Goal: Navigation & Orientation: Find specific page/section

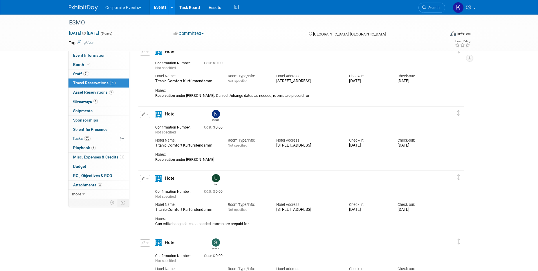
click at [121, 8] on button "Corporate Events" at bounding box center [127, 6] width 44 height 13
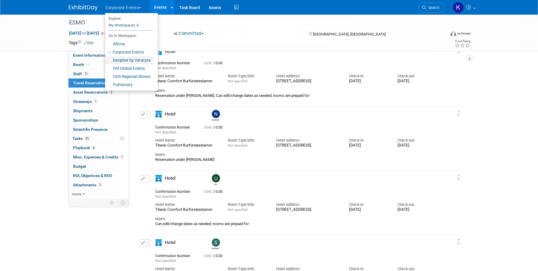
click at [124, 61] on link "Decipher by Veracyte" at bounding box center [129, 60] width 48 height 8
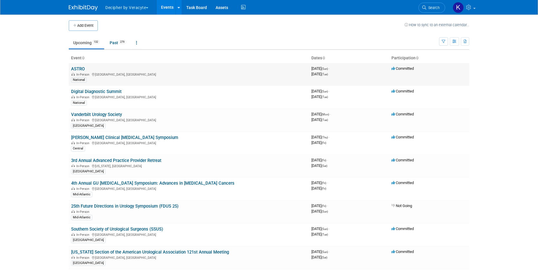
click at [81, 68] on link "ASTRO" at bounding box center [78, 68] width 14 height 5
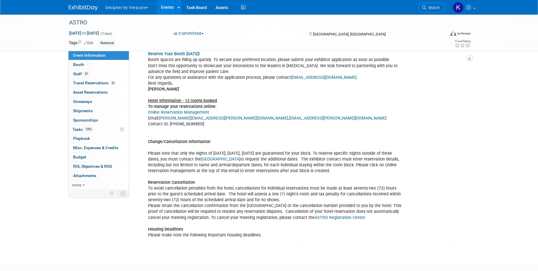
scroll to position [244, 0]
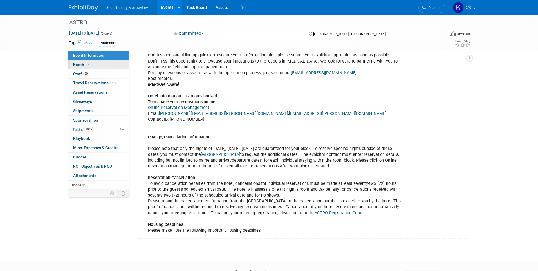
click at [120, 64] on link "Booth" at bounding box center [99, 64] width 60 height 9
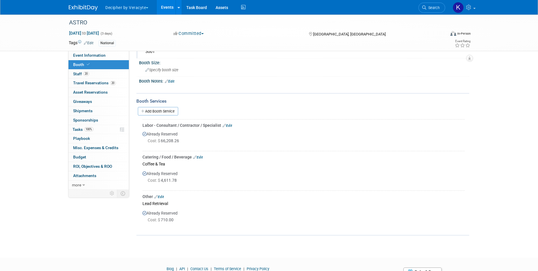
scroll to position [43, 0]
click at [97, 74] on link "20 Staff 20" at bounding box center [99, 73] width 60 height 9
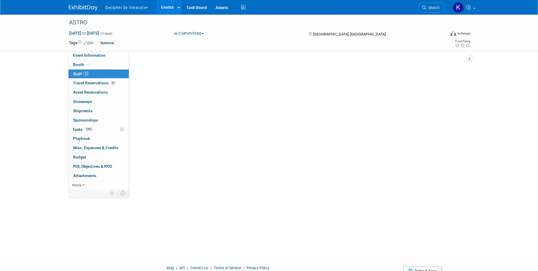
scroll to position [0, 0]
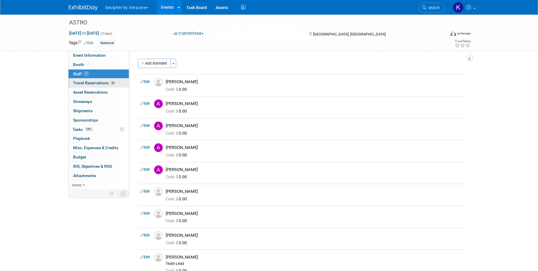
click at [95, 81] on span "Travel Reservations 20" at bounding box center [94, 82] width 43 height 5
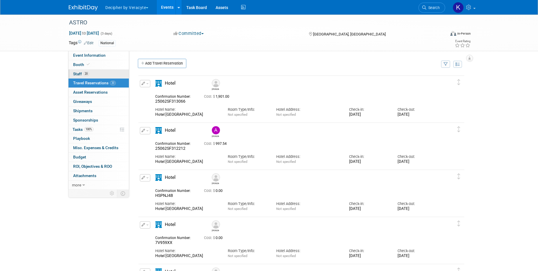
click at [95, 73] on link "20 Staff 20" at bounding box center [99, 73] width 60 height 9
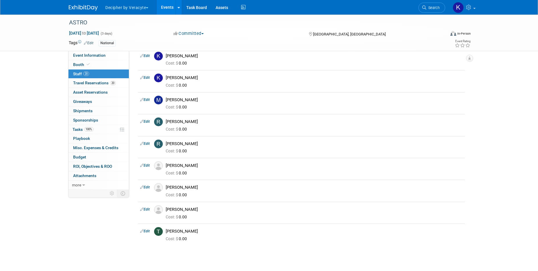
scroll to position [278, 0]
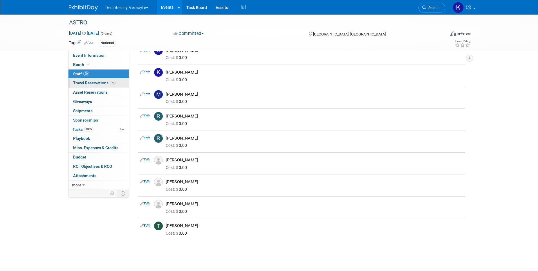
click at [89, 80] on span "Travel Reservations 20" at bounding box center [94, 82] width 43 height 5
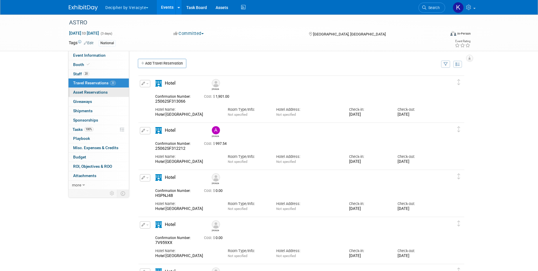
click at [89, 91] on span "Asset Reservations 0" at bounding box center [90, 92] width 35 height 5
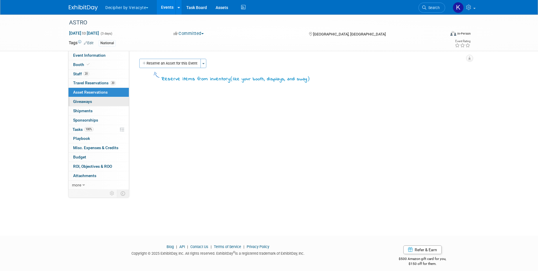
click at [89, 104] on link "0 Giveaways 0" at bounding box center [99, 101] width 60 height 9
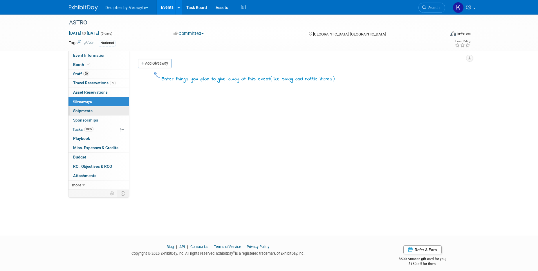
click at [89, 113] on span "Shipments 0" at bounding box center [82, 110] width 19 height 5
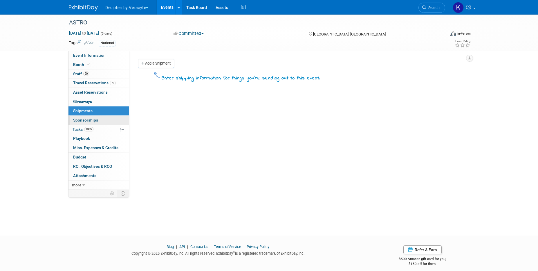
click at [90, 119] on span "Sponsorships 0" at bounding box center [85, 120] width 25 height 5
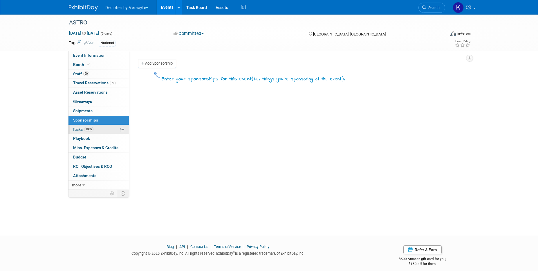
click at [90, 127] on span "100%" at bounding box center [88, 129] width 9 height 4
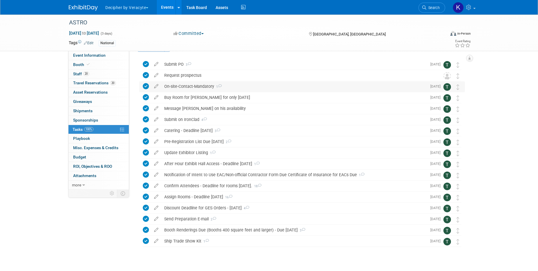
scroll to position [22, 0]
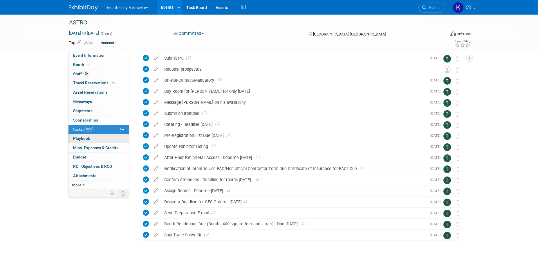
click at [88, 135] on link "0 Playbook 0" at bounding box center [99, 138] width 60 height 9
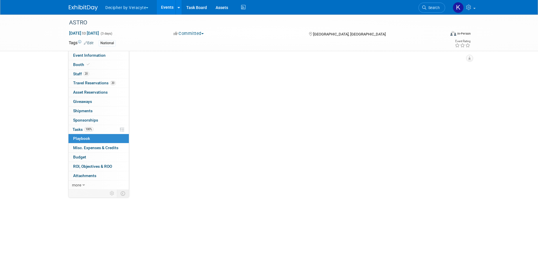
scroll to position [0, 0]
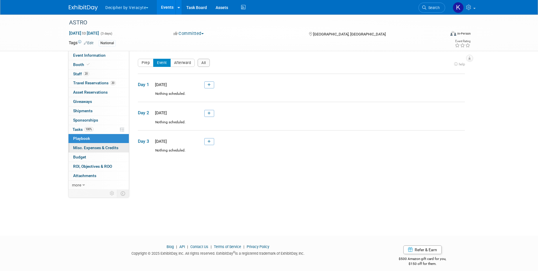
click at [87, 146] on span "Misc. Expenses & Credits 0" at bounding box center [95, 147] width 45 height 5
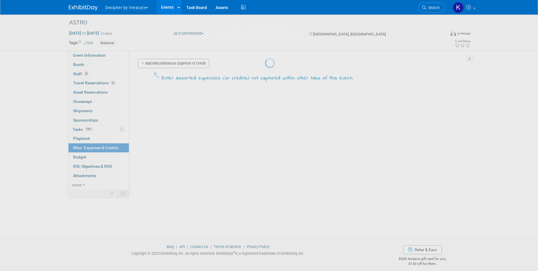
click at [265, 154] on div at bounding box center [269, 135] width 8 height 271
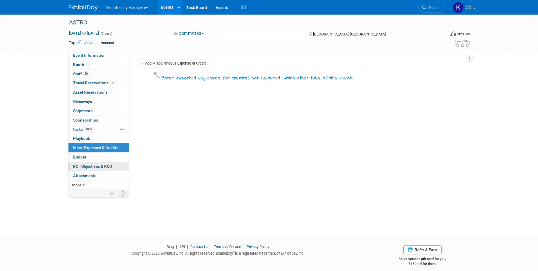
click at [85, 162] on link "0 ROI, Objectives & ROO 0" at bounding box center [99, 166] width 60 height 9
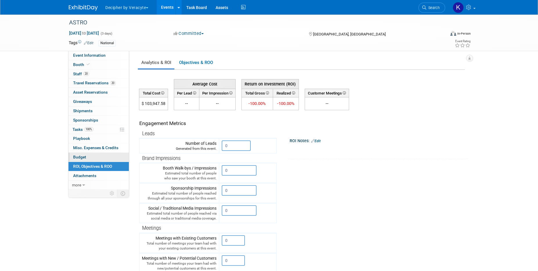
click at [83, 159] on span "Budget" at bounding box center [79, 156] width 13 height 5
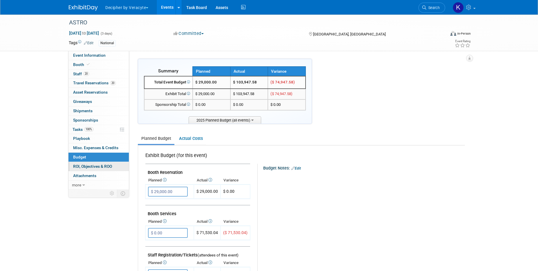
click at [84, 169] on link "0 ROI, Objectives & ROO 0" at bounding box center [99, 166] width 60 height 9
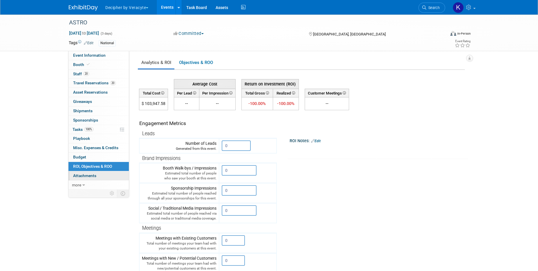
click at [84, 174] on span "Attachments 0" at bounding box center [84, 175] width 23 height 5
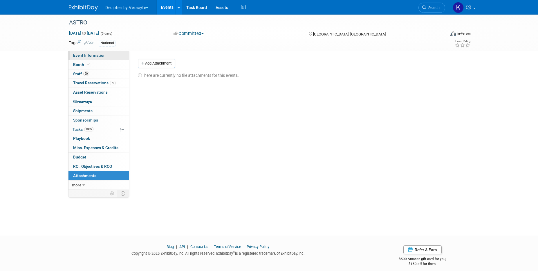
click at [93, 57] on span "Event Information" at bounding box center [89, 55] width 33 height 5
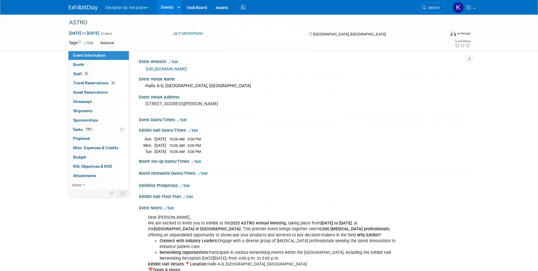
click at [166, 10] on link "Events" at bounding box center [167, 7] width 21 height 15
